Goal: Check status

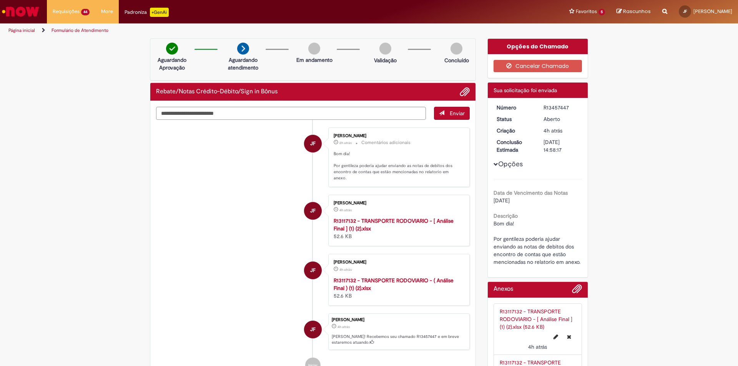
click at [61, 31] on link "Formulário de Atendimento" at bounding box center [80, 30] width 57 height 6
click at [174, 50] on img at bounding box center [172, 49] width 12 height 12
click at [25, 28] on link "Página inicial" at bounding box center [21, 30] width 27 height 6
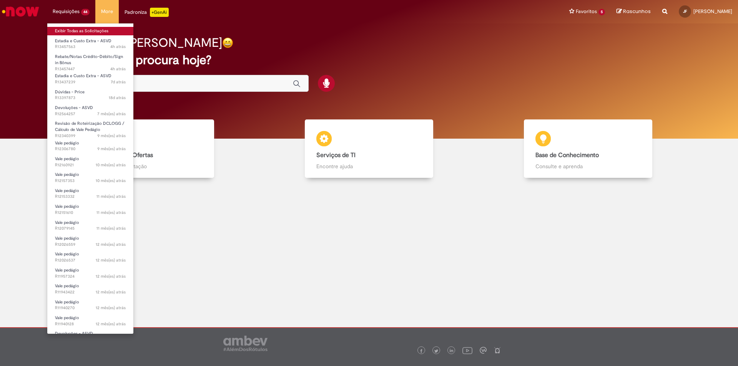
click at [60, 30] on link "Exibir Todas as Solicitações" at bounding box center [90, 31] width 86 height 8
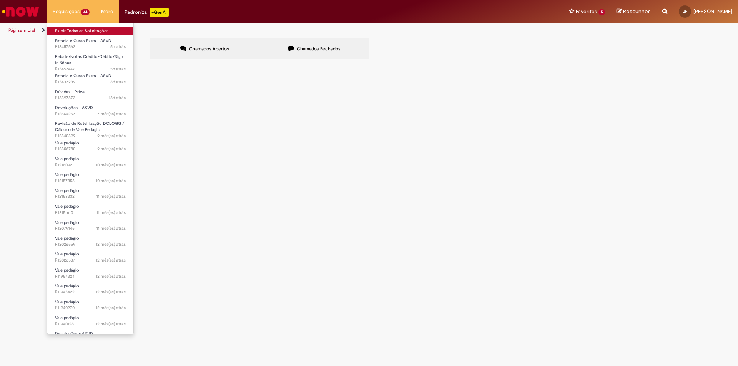
click at [68, 32] on link "Exibir Todas as Solicitações" at bounding box center [90, 31] width 86 height 8
click at [67, 13] on li "Requisições 44 Exibir Todas as Solicitações Estadia e Custo Extra - ASVD 5h atr…" at bounding box center [71, 11] width 48 height 23
click at [66, 13] on li "Requisições 44 Exibir Todas as Solicitações Estadia e Custo Extra - ASVD 5h atr…" at bounding box center [71, 11] width 48 height 23
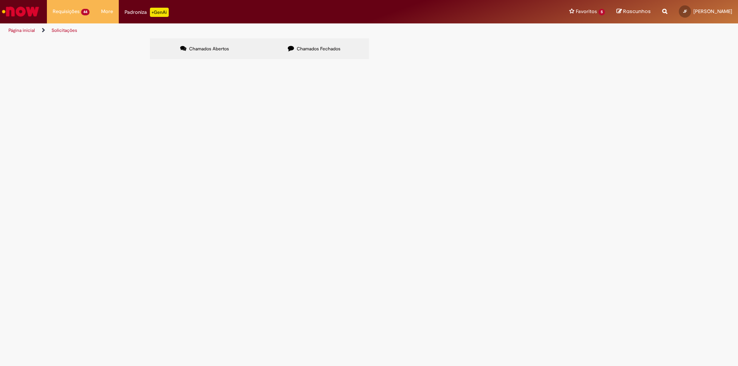
click at [2, 61] on div "Chamados Abertos Chamados Fechados Itens solicitados Exportar como PDF Exportar…" at bounding box center [369, 49] width 738 height 23
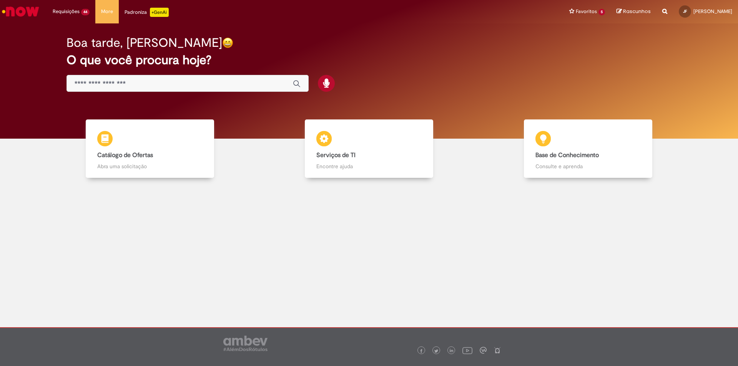
drag, startPoint x: 111, startPoint y: 150, endPoint x: 535, endPoint y: 214, distance: 428.8
click at [535, 214] on main "Now Boa tarde, José O que você procura hoje? Tirar dúvidas Tirar dúvidas Tirar …" at bounding box center [369, 175] width 738 height 304
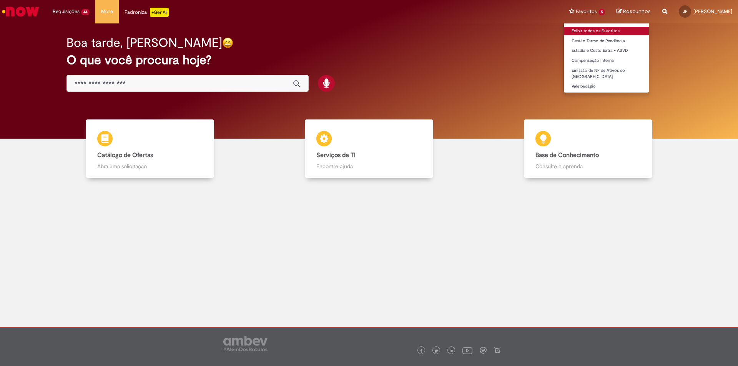
click at [590, 29] on link "Exibir todos os Favoritos" at bounding box center [606, 31] width 85 height 8
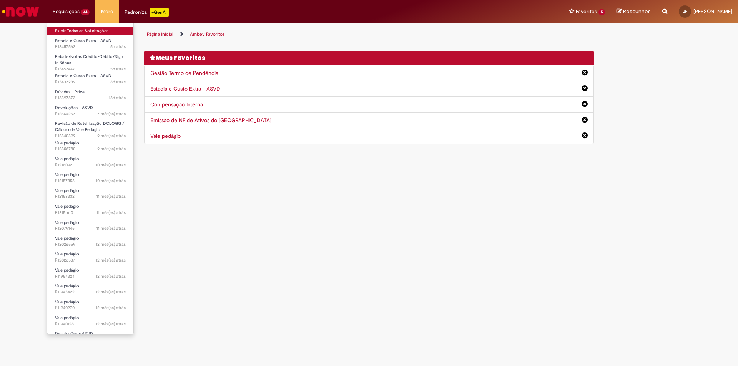
click at [70, 28] on link "Exibir Todas as Solicitações" at bounding box center [90, 31] width 86 height 8
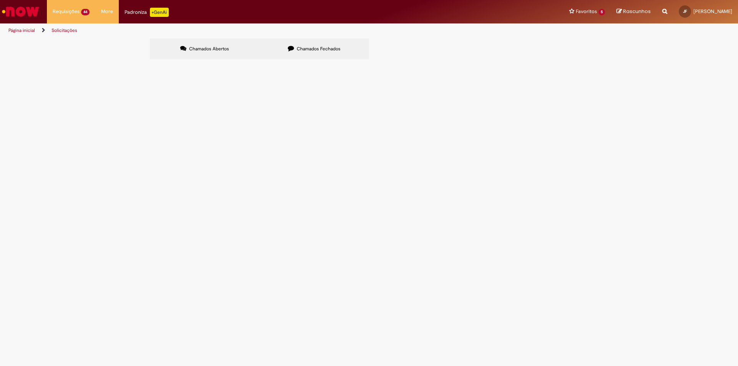
click at [0, 0] on span "Bom dia! Por gentileza poderia ajudar enviando as notas de debitos dos encontro…" at bounding box center [0, 0] width 0 height 0
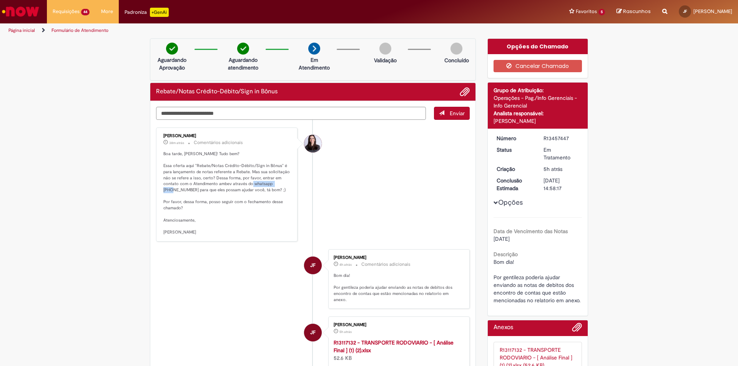
drag, startPoint x: 267, startPoint y: 183, endPoint x: 169, endPoint y: 189, distance: 98.5
click at [169, 189] on p "Boa tarde, [PERSON_NAME]! Tudo bem? Essa oferta aqui "Rebate/Notas Crédito-Débi…" at bounding box center [227, 193] width 128 height 85
